Goal: Navigation & Orientation: Find specific page/section

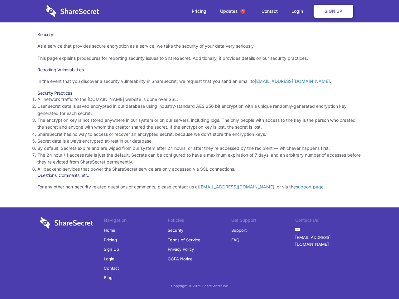
click at [199, 150] on li "By default, Secrets expire and are wiped from our system after 24 hours, or aft…" at bounding box center [199, 148] width 324 height 7
click at [243, 11] on span "1" at bounding box center [242, 11] width 5 height 5
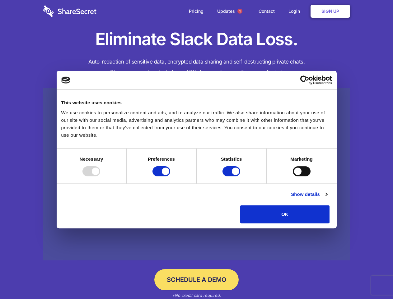
click at [100, 176] on div at bounding box center [92, 171] width 18 height 10
click at [170, 176] on input "Preferences" at bounding box center [162, 171] width 18 height 10
checkbox input "false"
click at [232, 176] on input "Statistics" at bounding box center [232, 171] width 18 height 10
checkbox input "false"
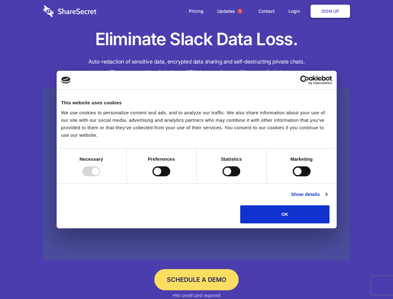
click at [293, 176] on input "Marketing" at bounding box center [302, 171] width 18 height 10
checkbox input "true"
click at [327, 198] on link "Show details" at bounding box center [309, 194] width 36 height 7
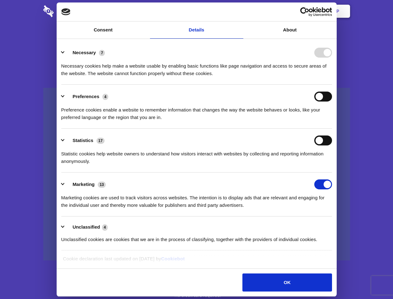
click at [332, 85] on li "Necessary 7 Necessary cookies help make a website usable by enabling basic func…" at bounding box center [196, 63] width 271 height 44
click at [240, 11] on span "1" at bounding box center [240, 11] width 5 height 5
